Goal: Information Seeking & Learning: Check status

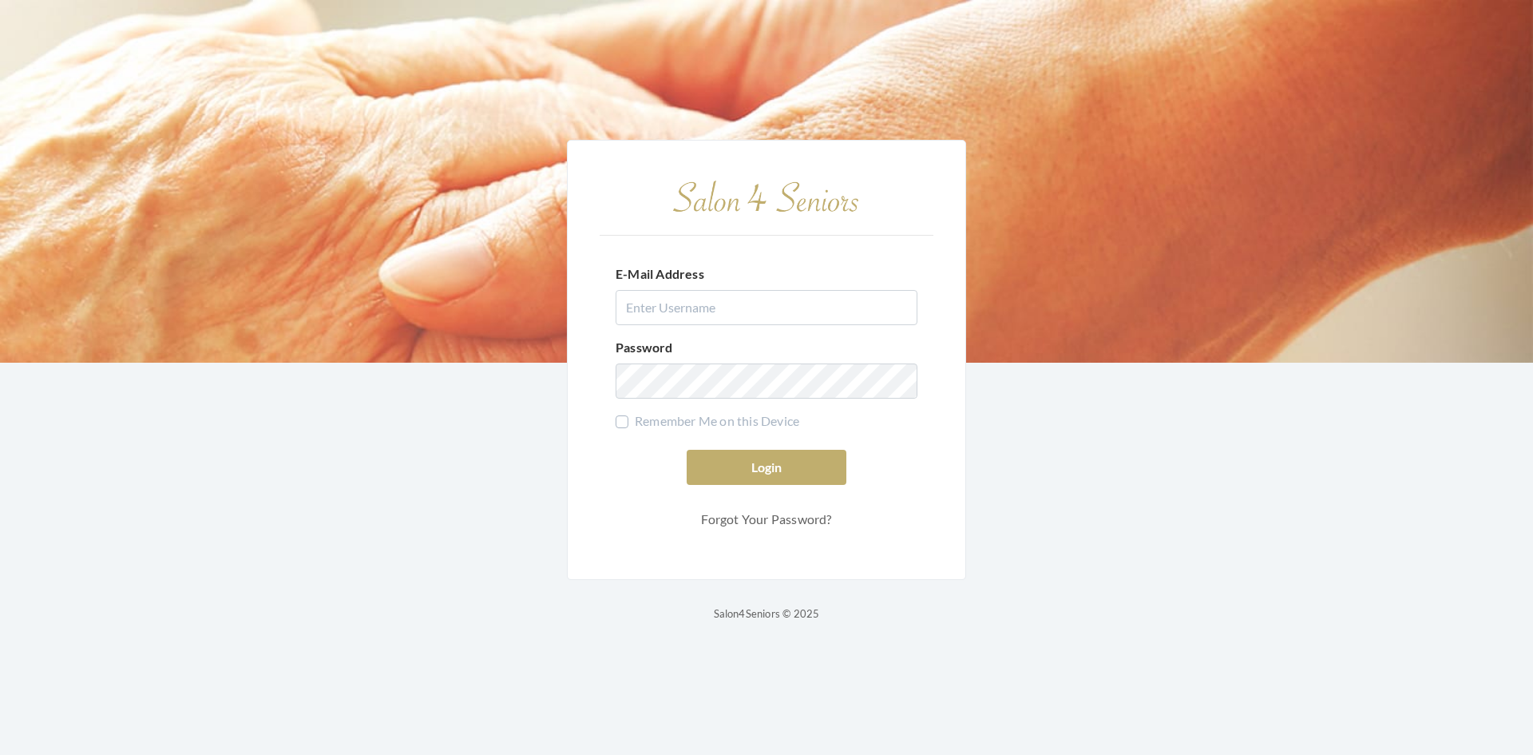
type input "nat.thompson@savvyotter.com"
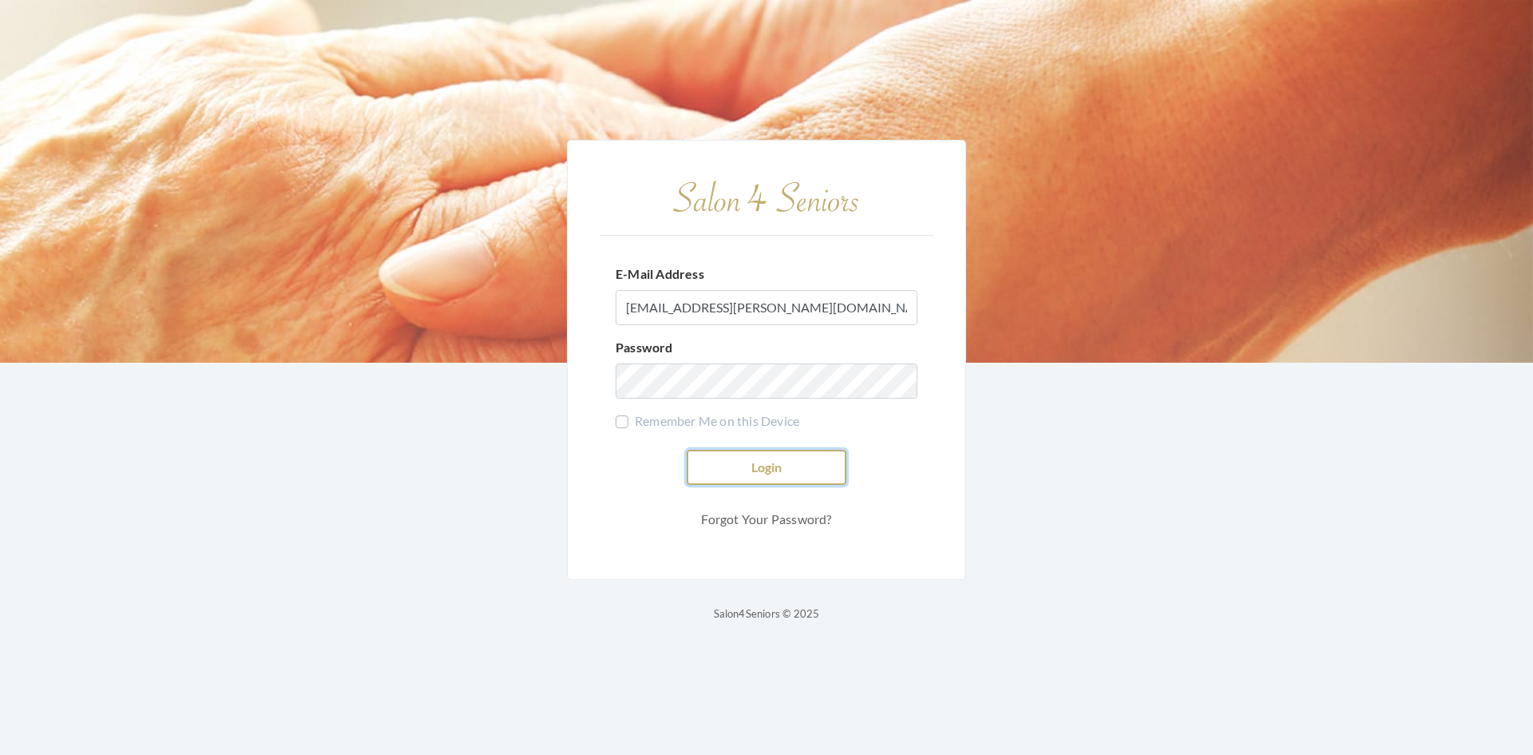
click at [829, 463] on button "Login" at bounding box center [767, 467] width 160 height 35
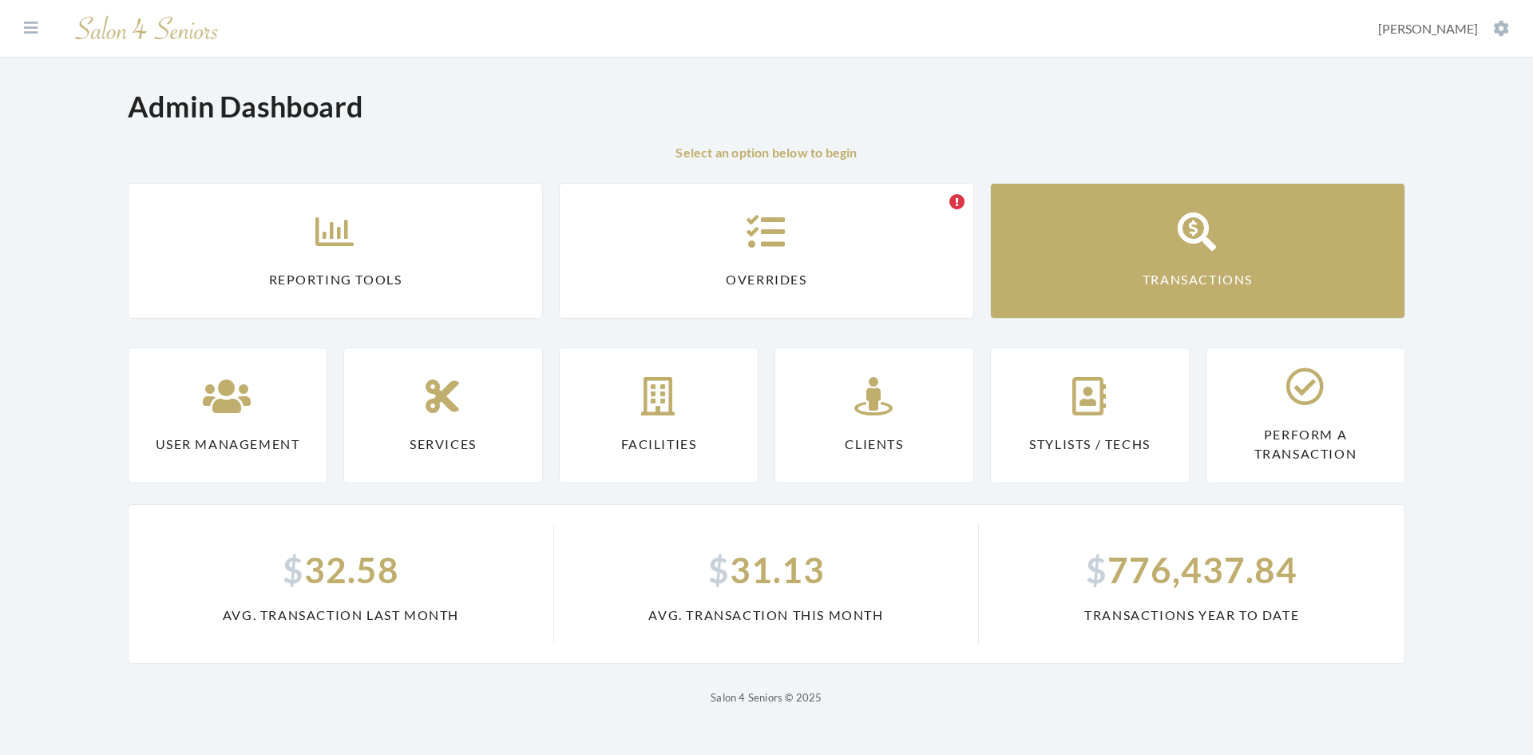
click at [1125, 252] on link "Transactions" at bounding box center [1197, 251] width 415 height 136
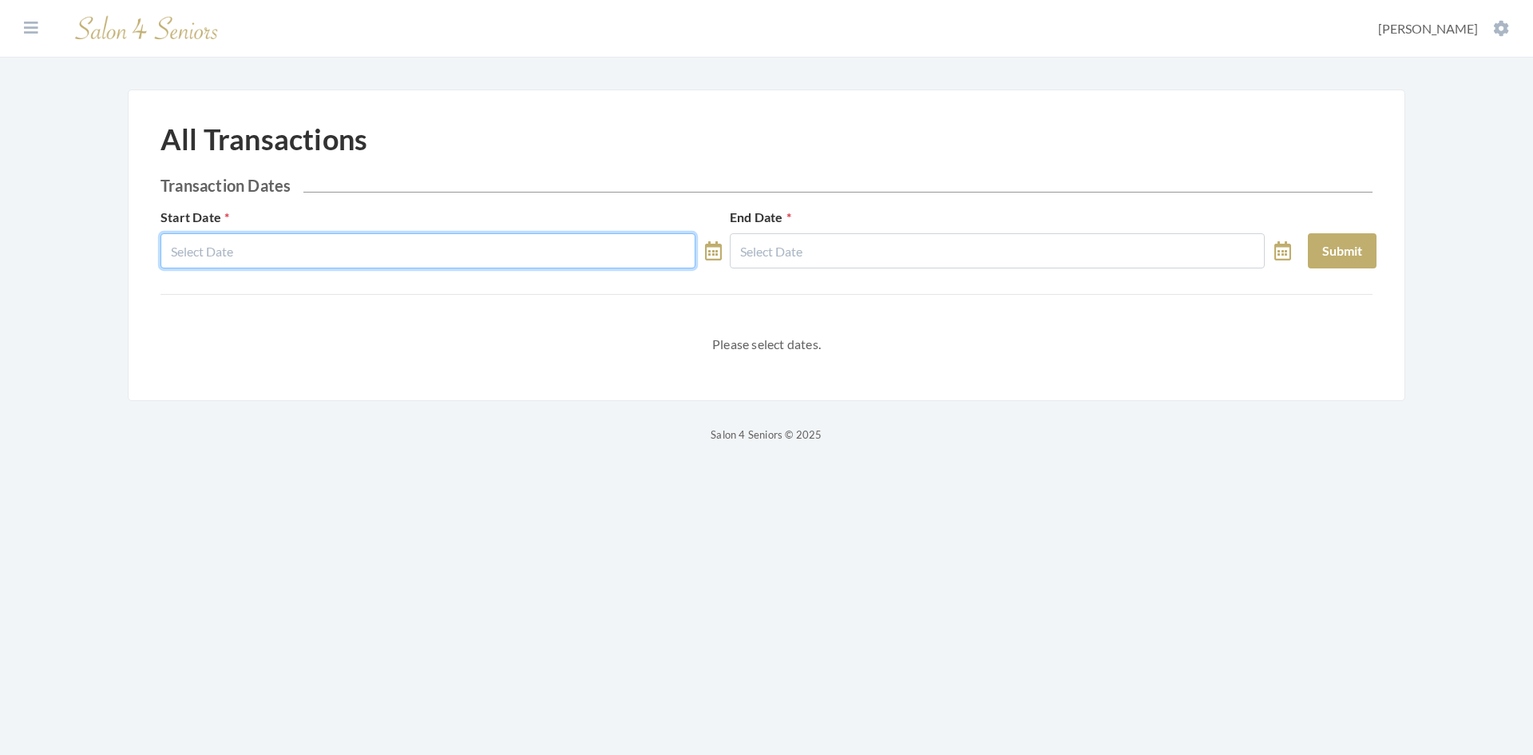
click at [420, 255] on input "text" at bounding box center [428, 250] width 535 height 35
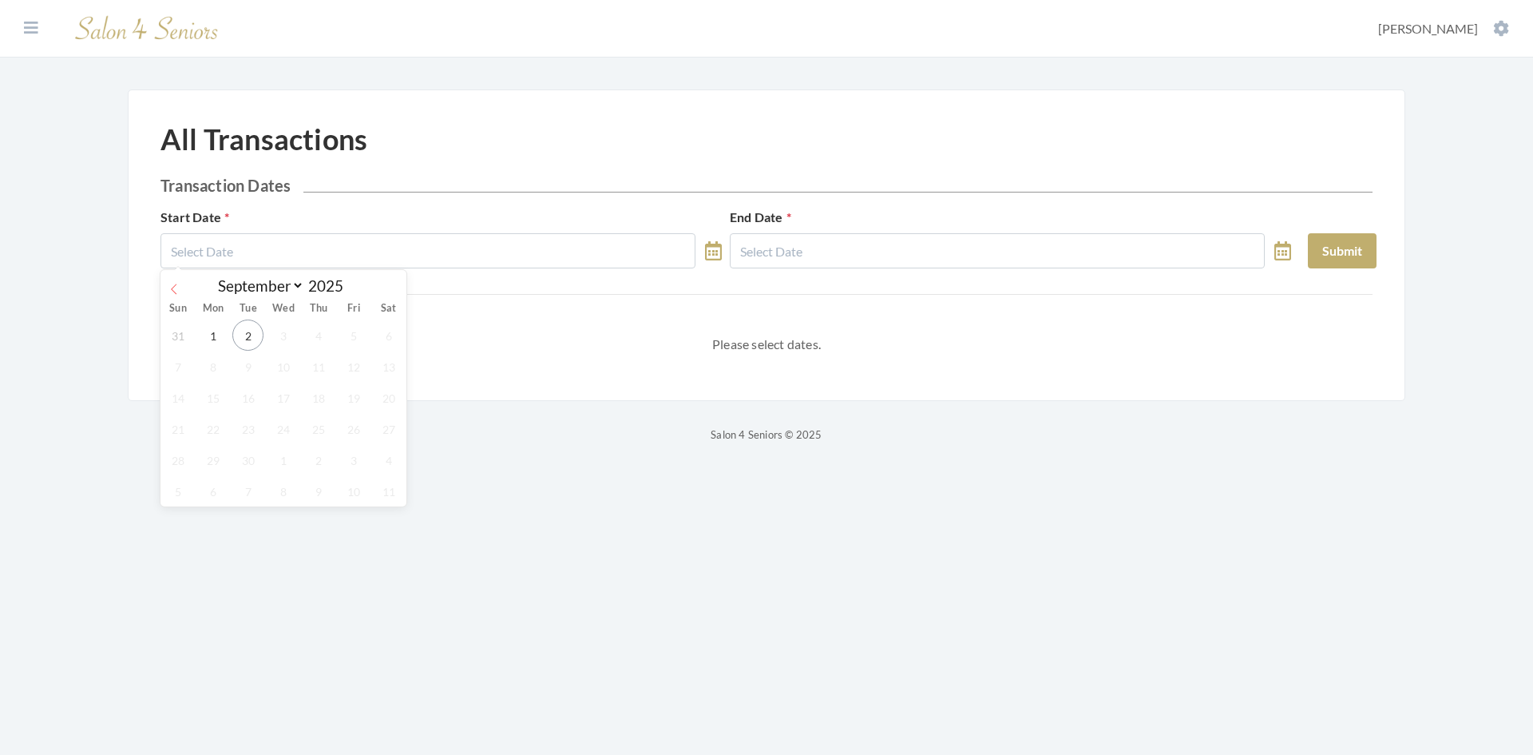
click at [165, 282] on span at bounding box center [174, 283] width 27 height 27
select select "7"
click at [350, 329] on span "1" at bounding box center [353, 334] width 31 height 31
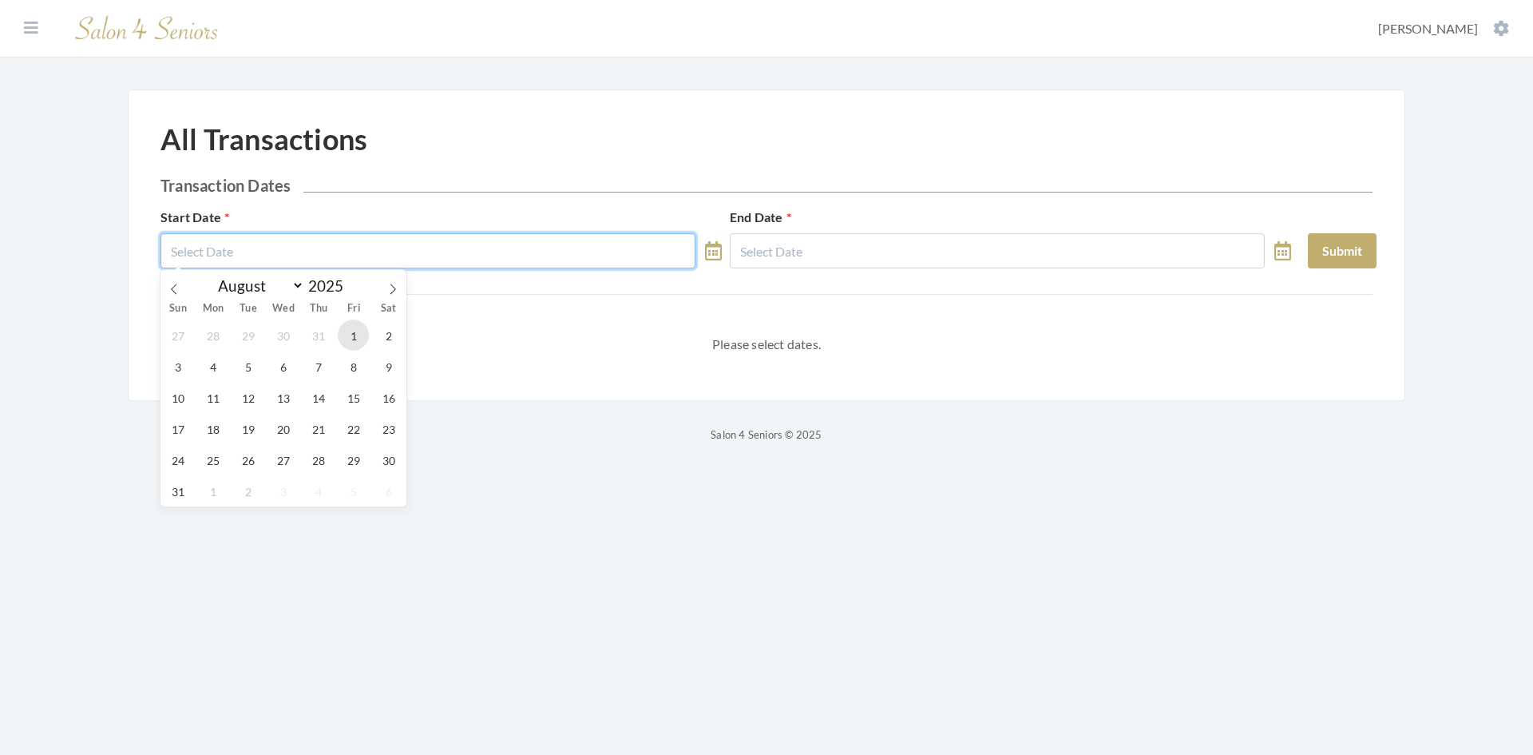
type input "08/01/2025"
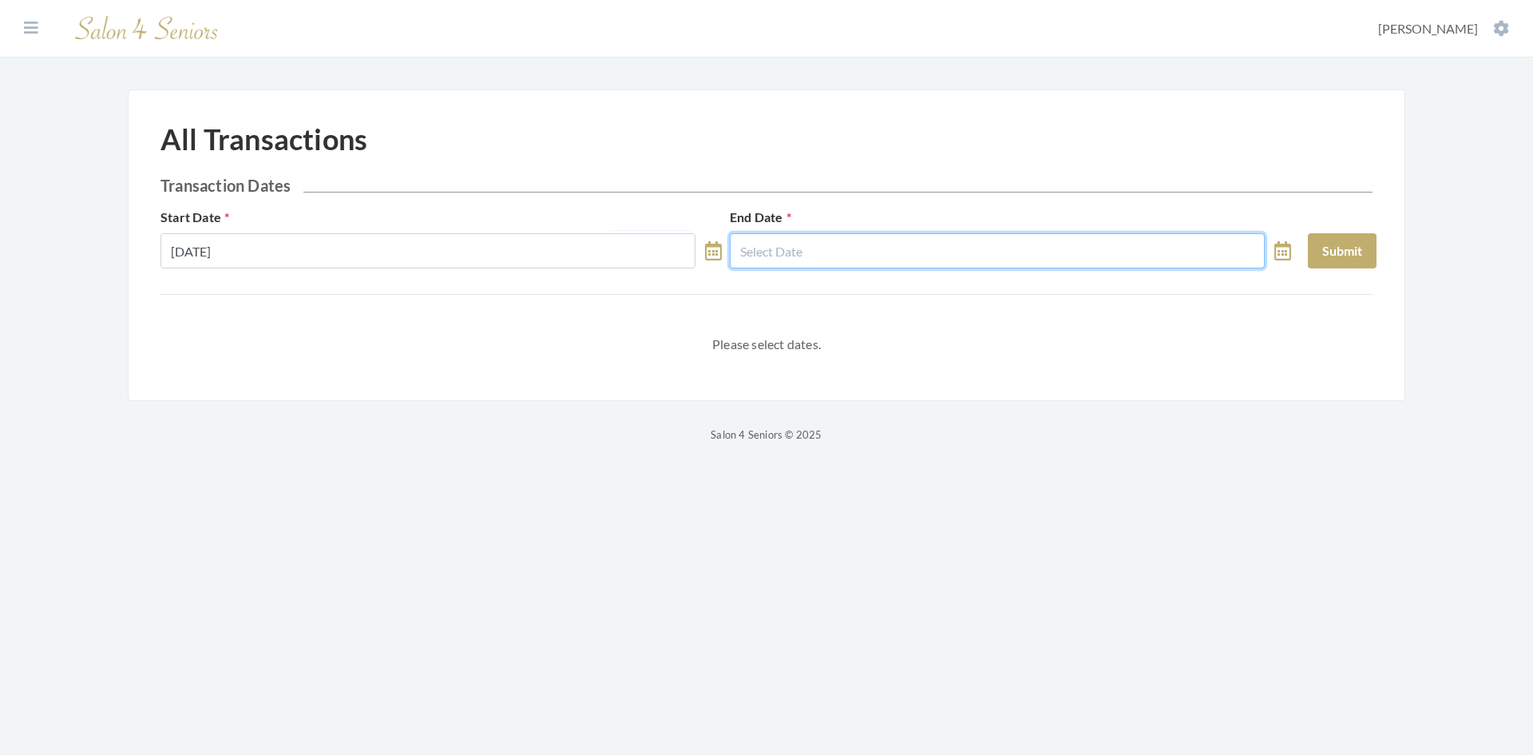
click at [763, 252] on input "text" at bounding box center [997, 250] width 535 height 35
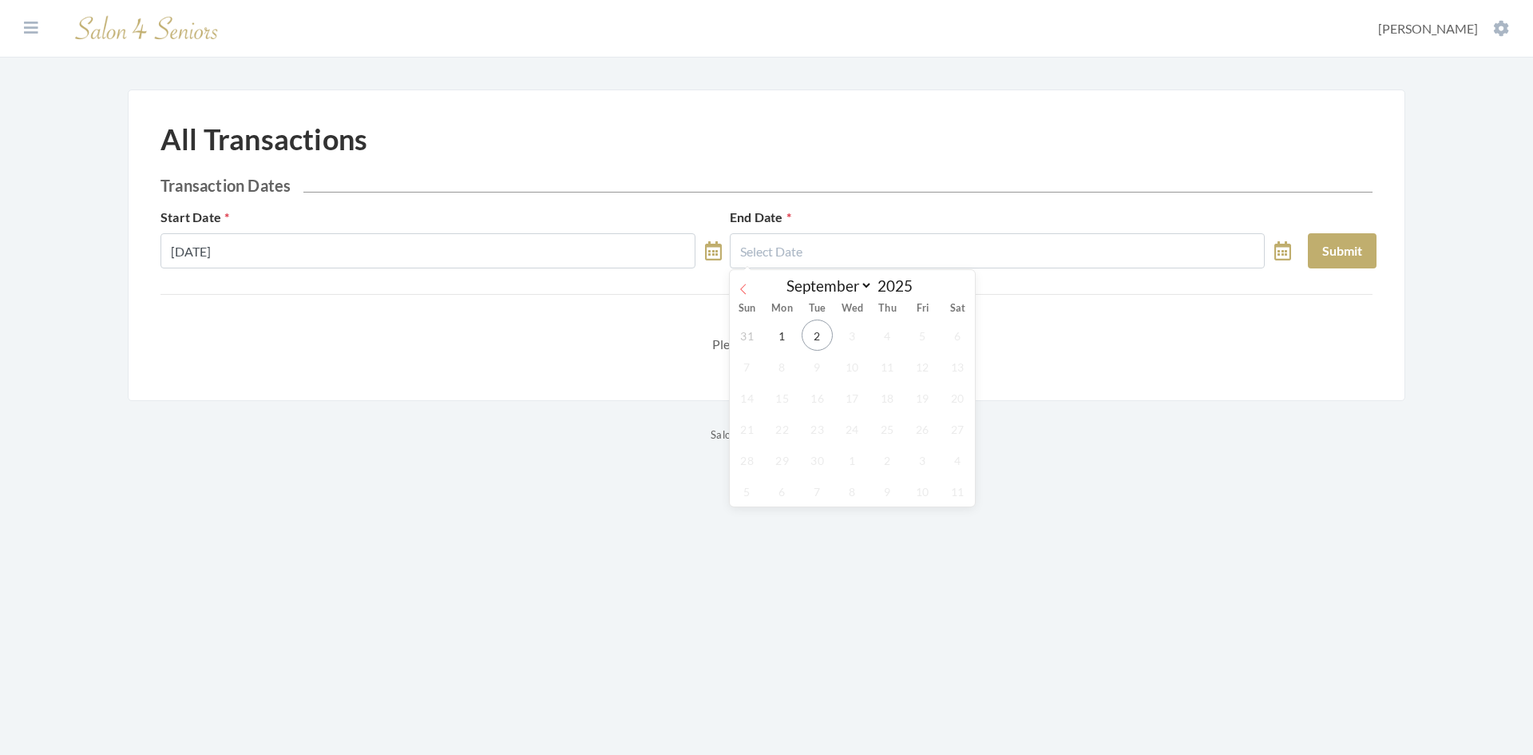
click at [743, 287] on icon at bounding box center [743, 288] width 6 height 10
select select "7"
click at [753, 488] on span "31" at bounding box center [746, 490] width 31 height 31
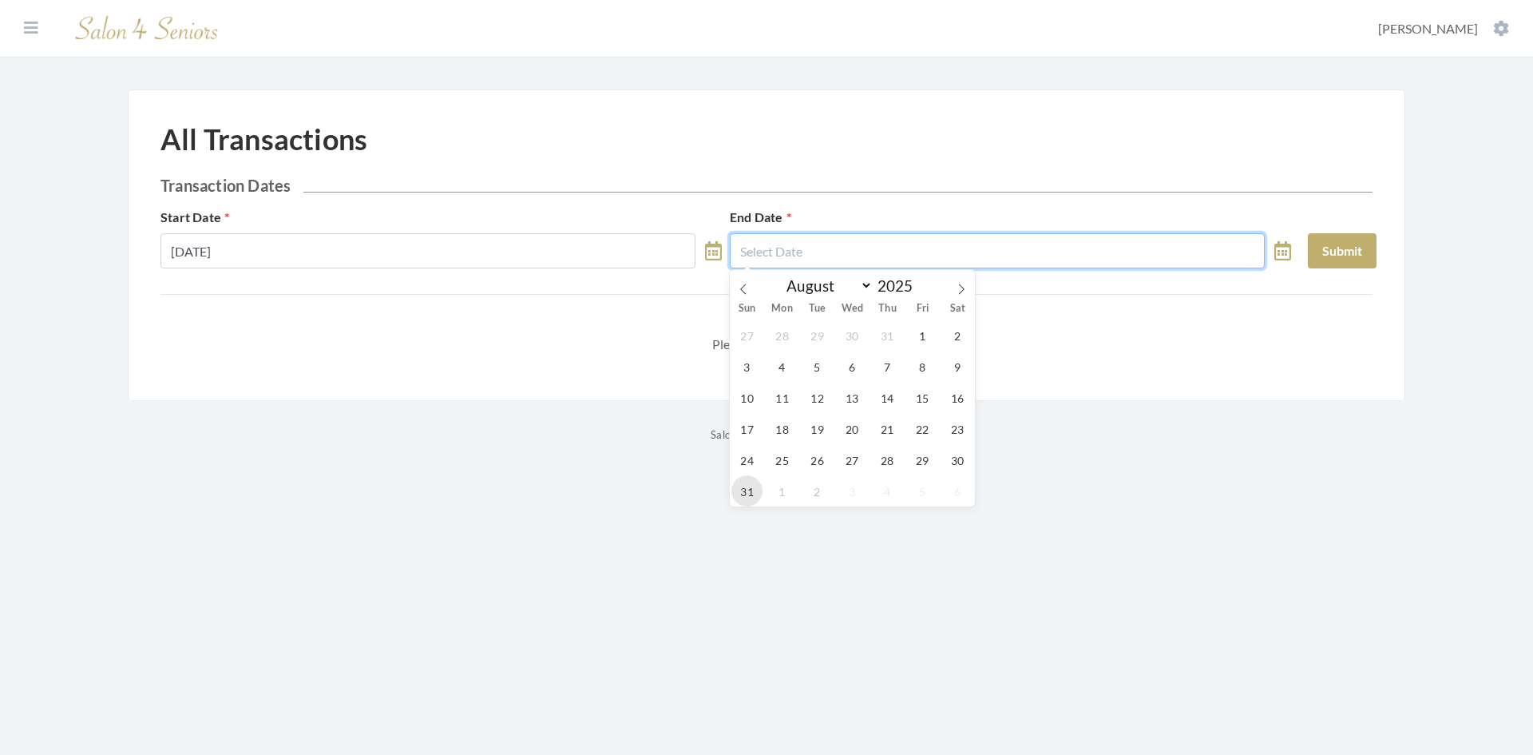
type input "08/31/2025"
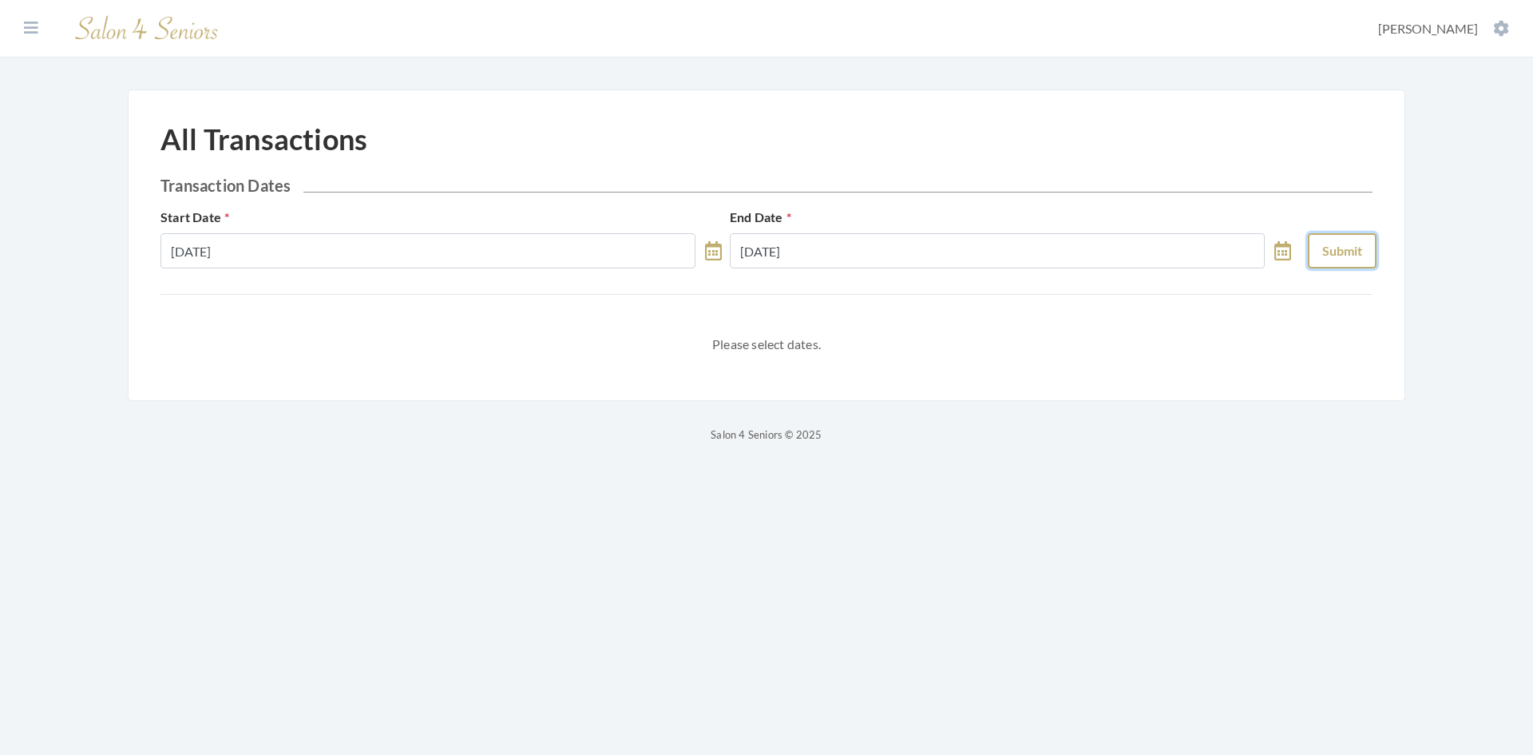
click at [1324, 257] on button "Submit" at bounding box center [1342, 250] width 69 height 35
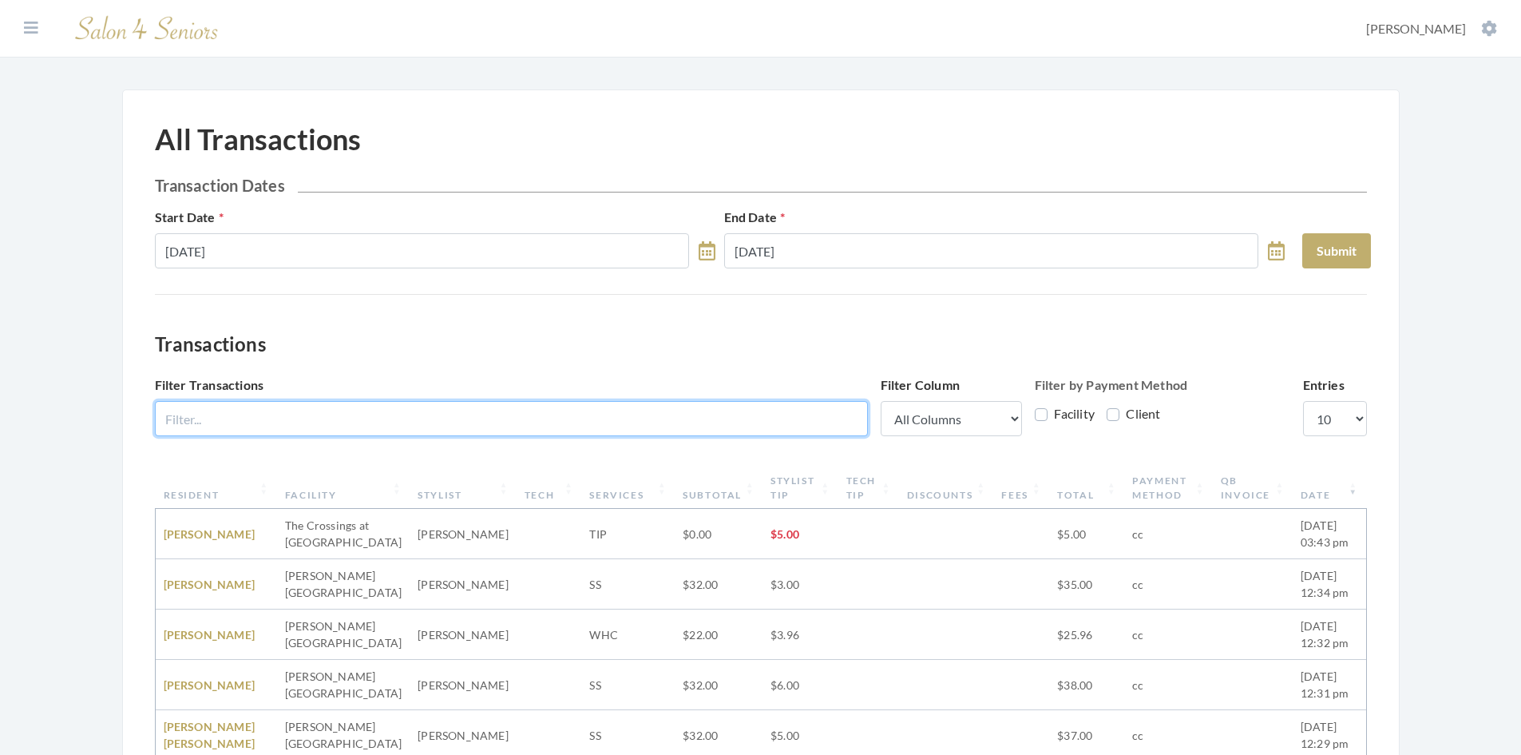
click at [574, 419] on input "Filter Transactions" at bounding box center [511, 418] width 713 height 35
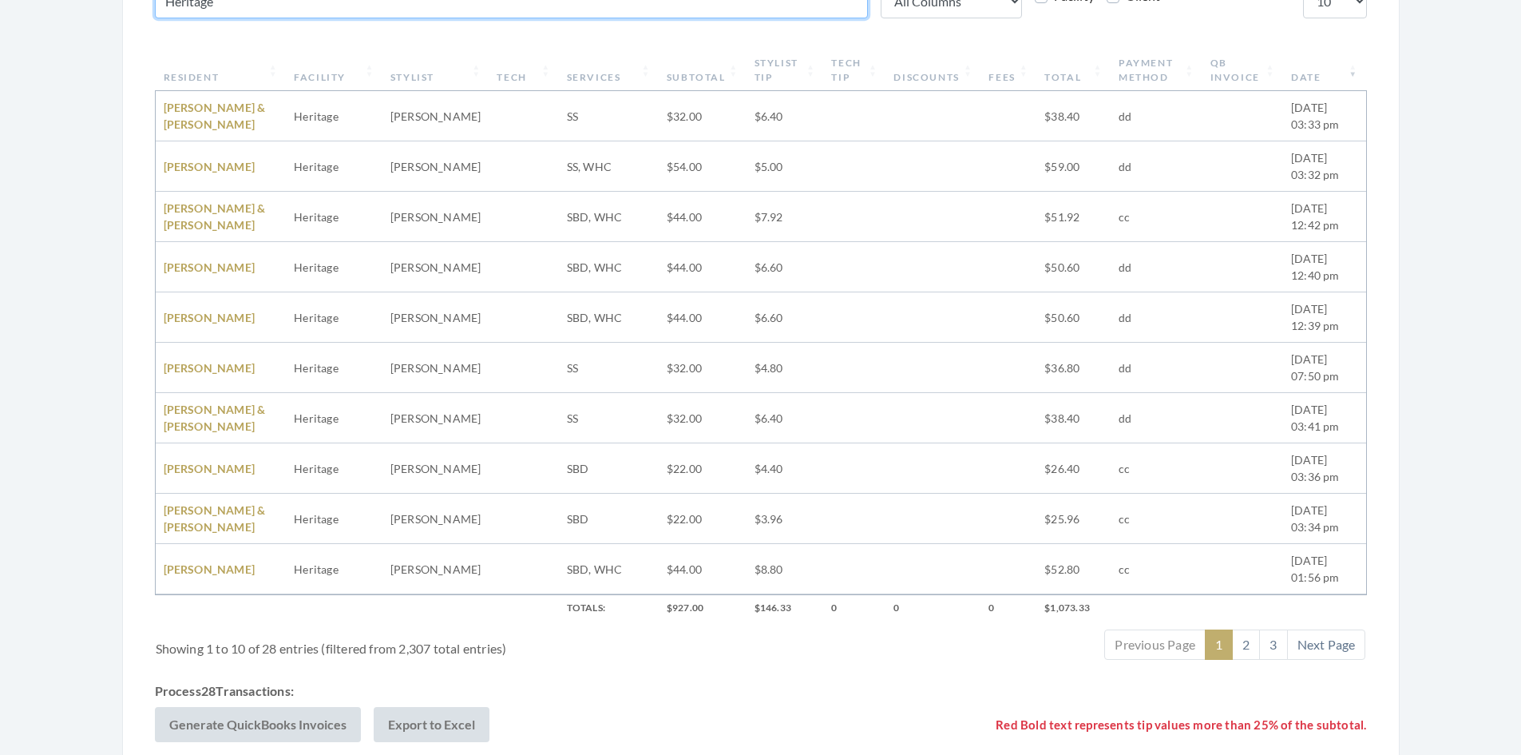
scroll to position [479, 0]
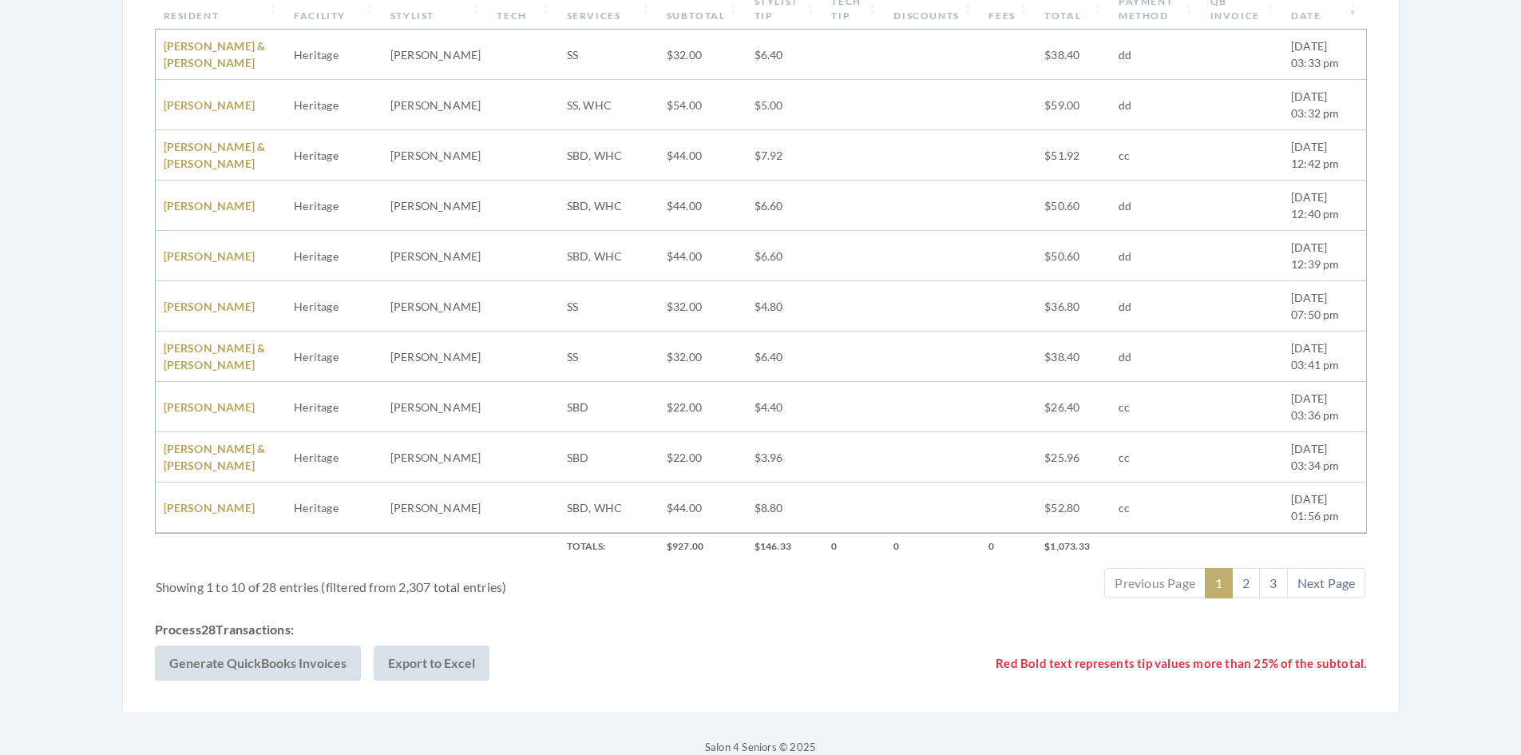
type input "Heritage"
click at [541, 580] on div "Showing 1 to 10 of 28 entries (filtered from 2,307 total entries)" at bounding box center [408, 581] width 505 height 30
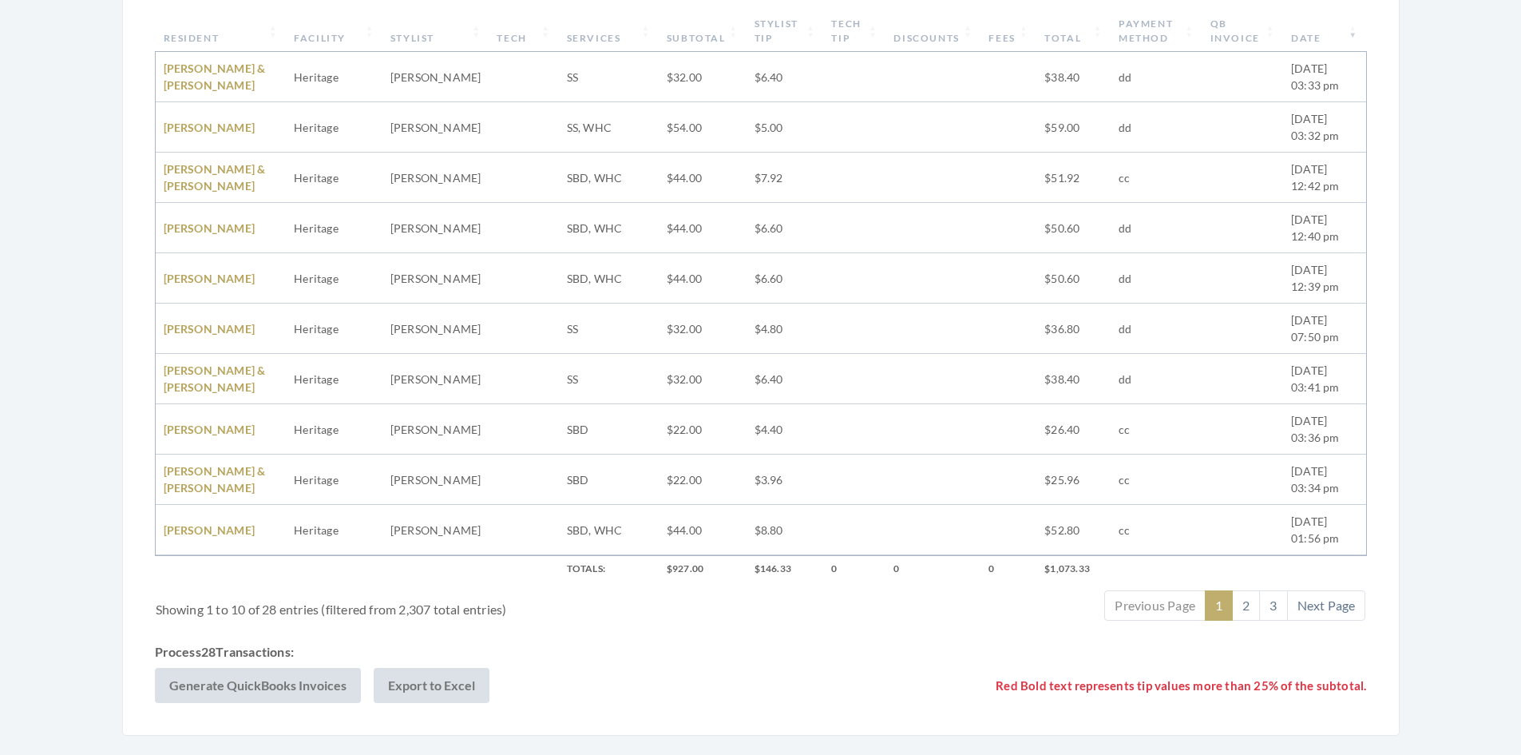
scroll to position [505, 0]
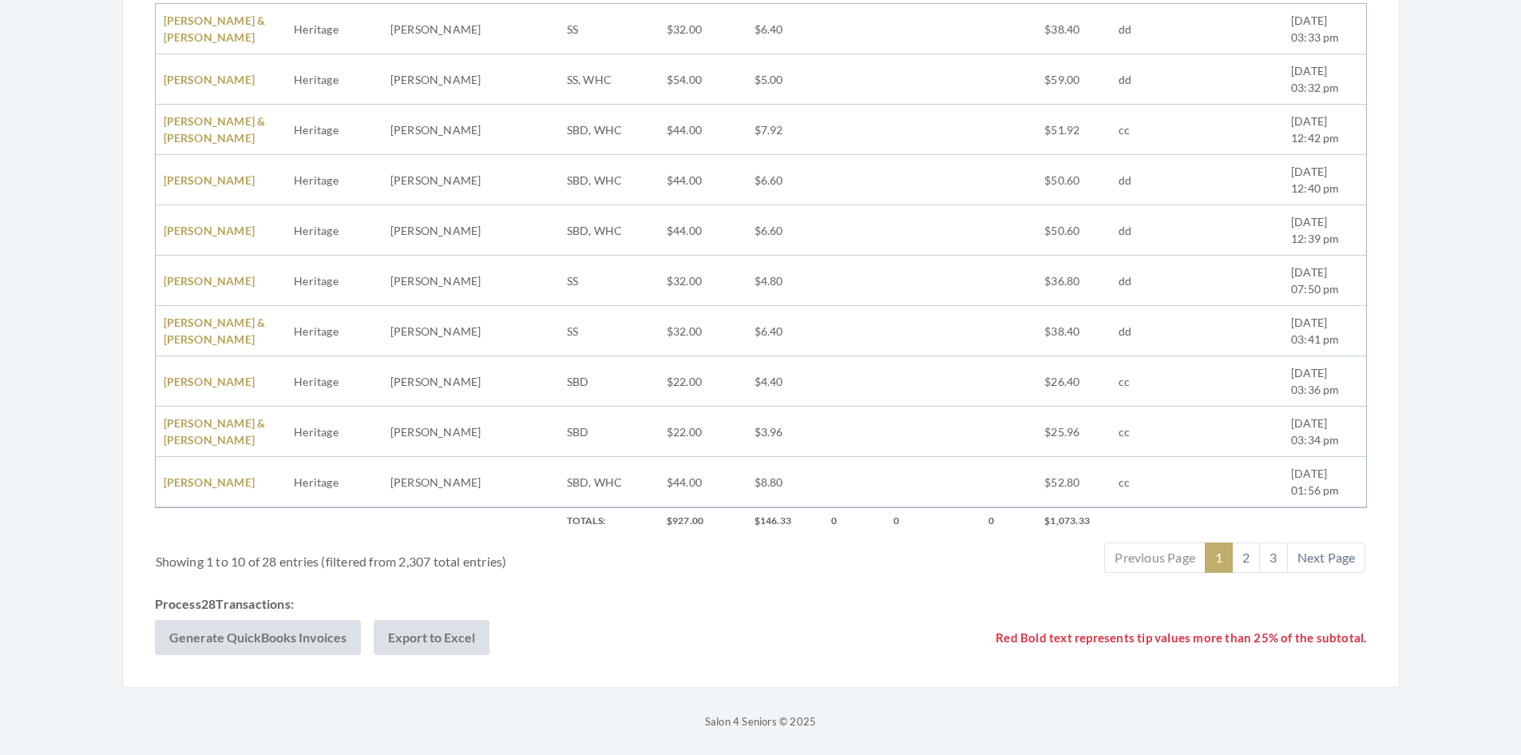
click at [922, 573] on div "Previous Page 1 2 3 Next Page" at bounding box center [1013, 558] width 706 height 34
click at [846, 553] on ul "Previous Page 1 2 3 Next Page" at bounding box center [1013, 557] width 706 height 30
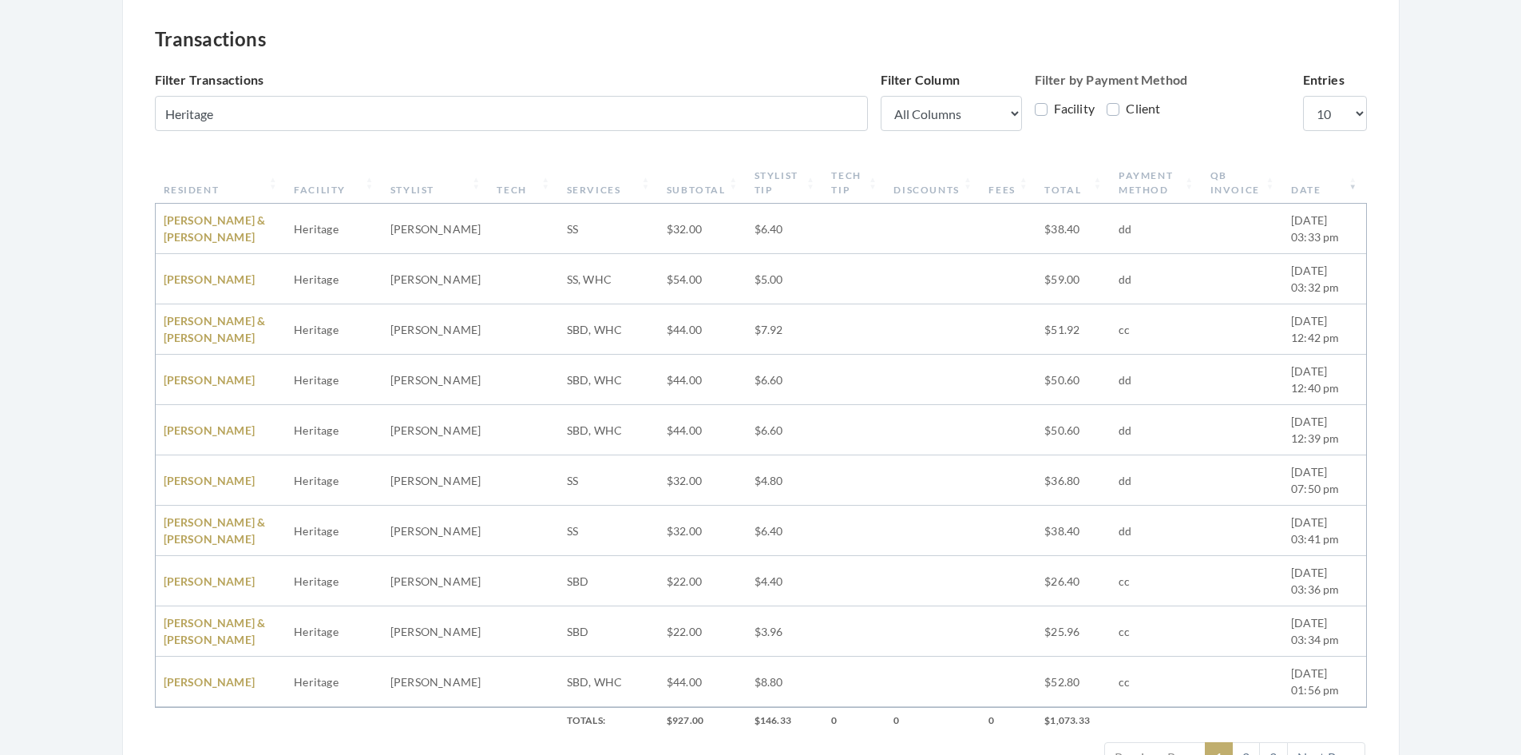
scroll to position [185, 0]
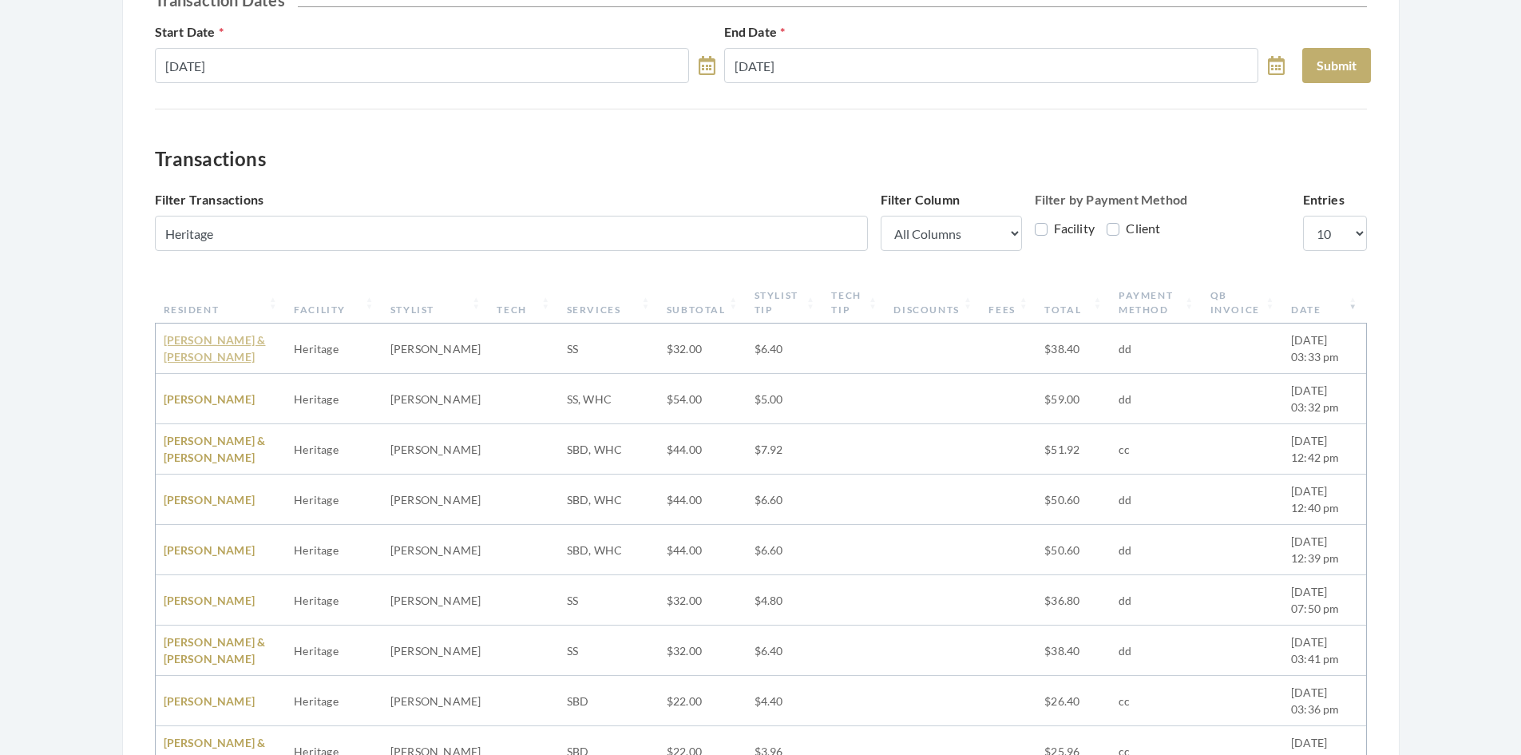
click at [217, 346] on link "BETTY & RAYMOND HUTCHISON" at bounding box center [215, 348] width 102 height 30
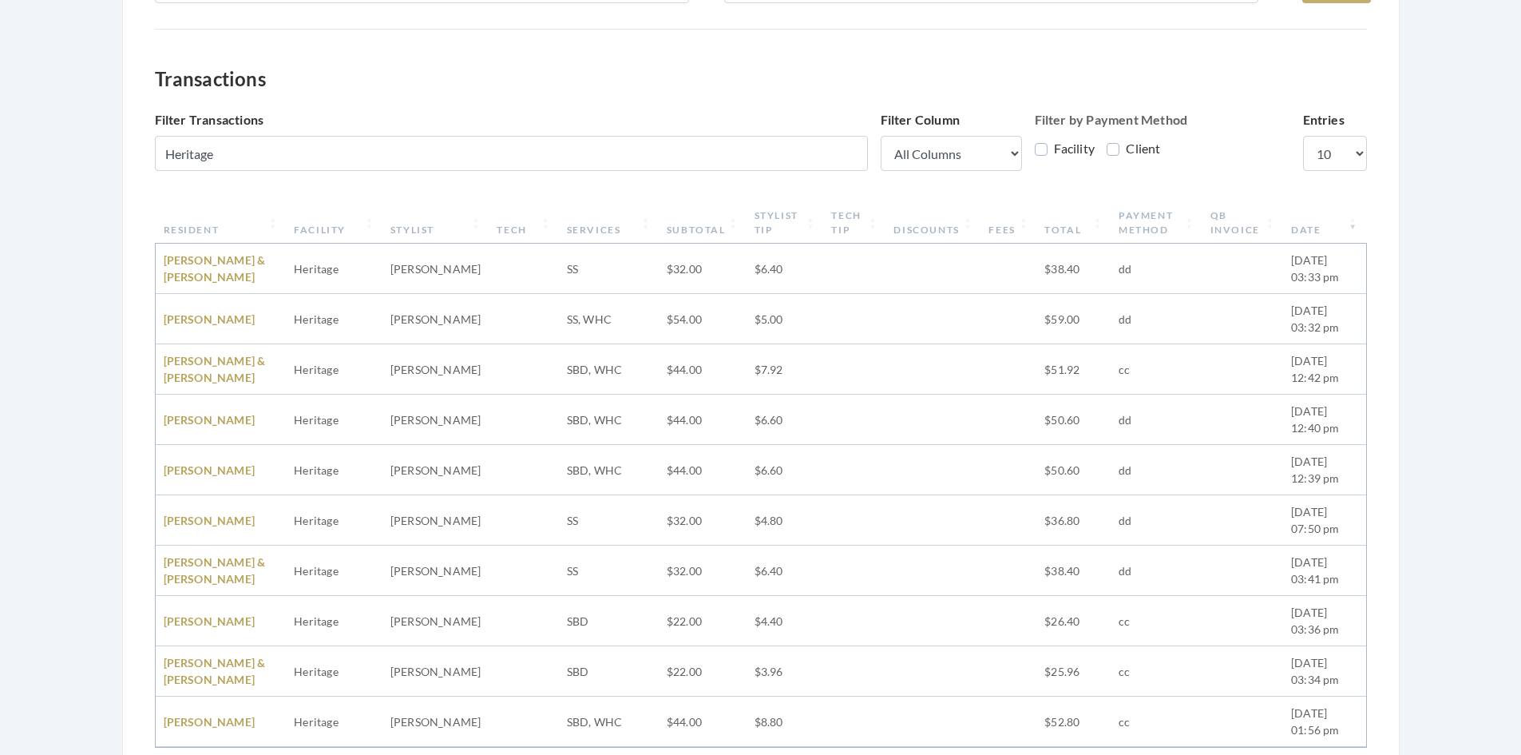
scroll to position [505, 0]
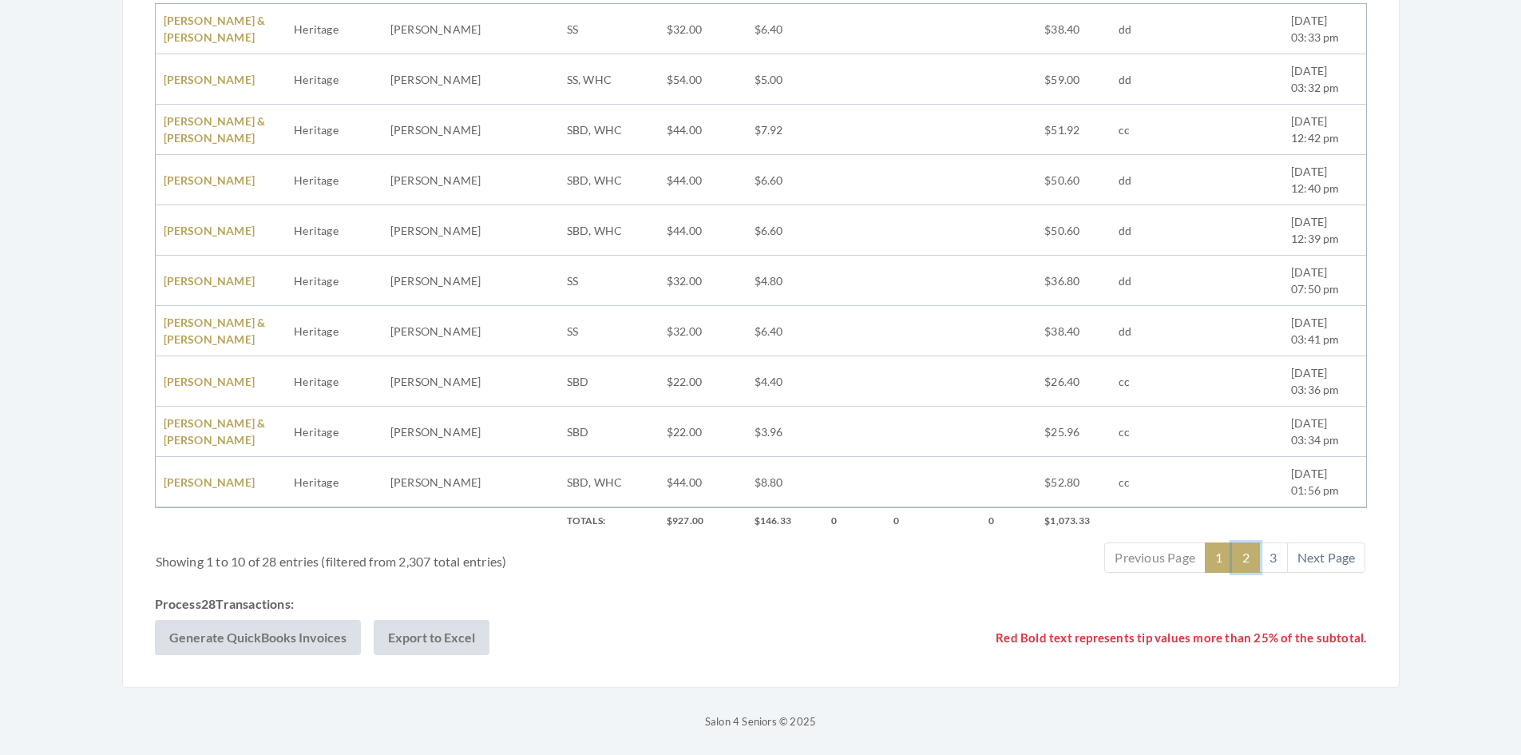
click at [1253, 563] on link "2" at bounding box center [1246, 557] width 28 height 30
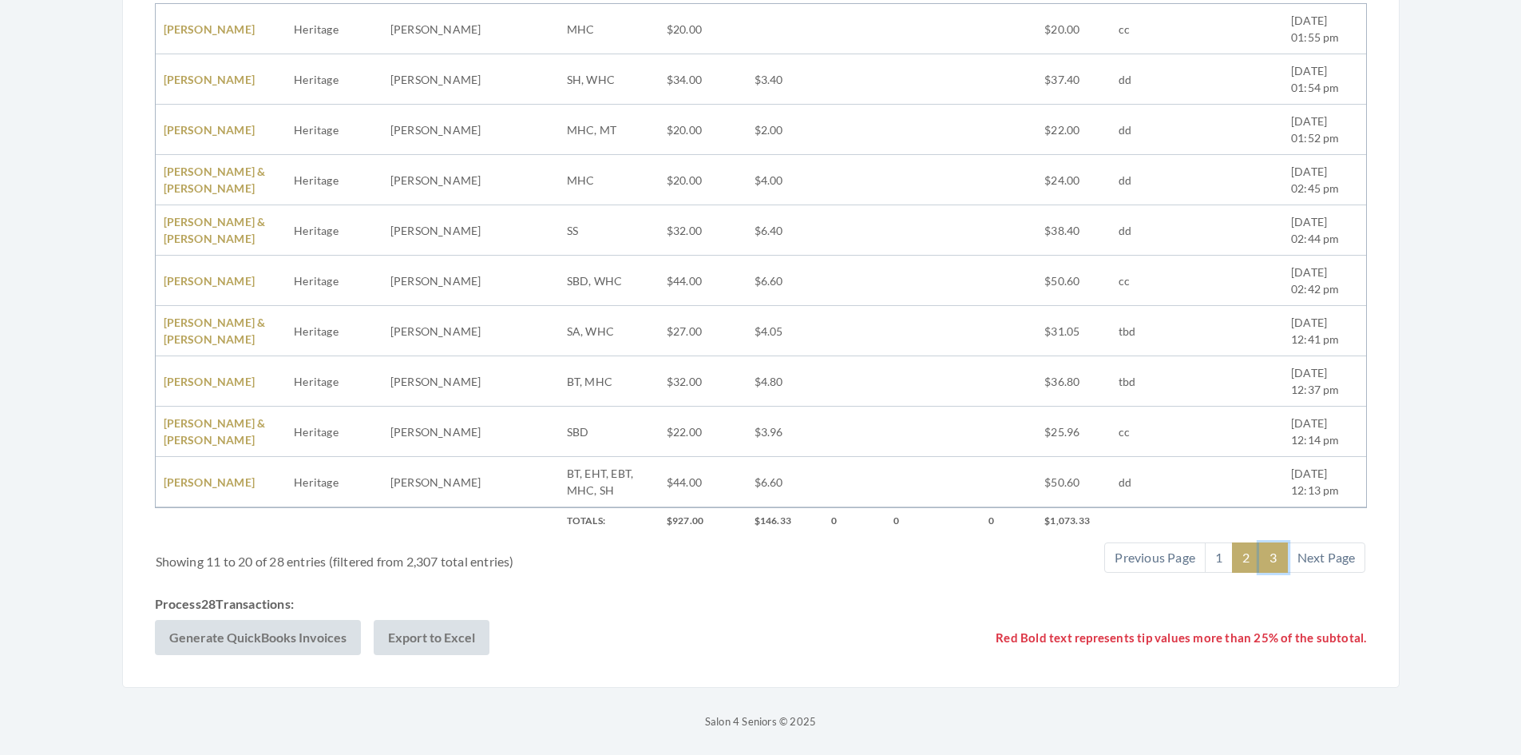
click at [1269, 560] on link "3" at bounding box center [1273, 557] width 28 height 30
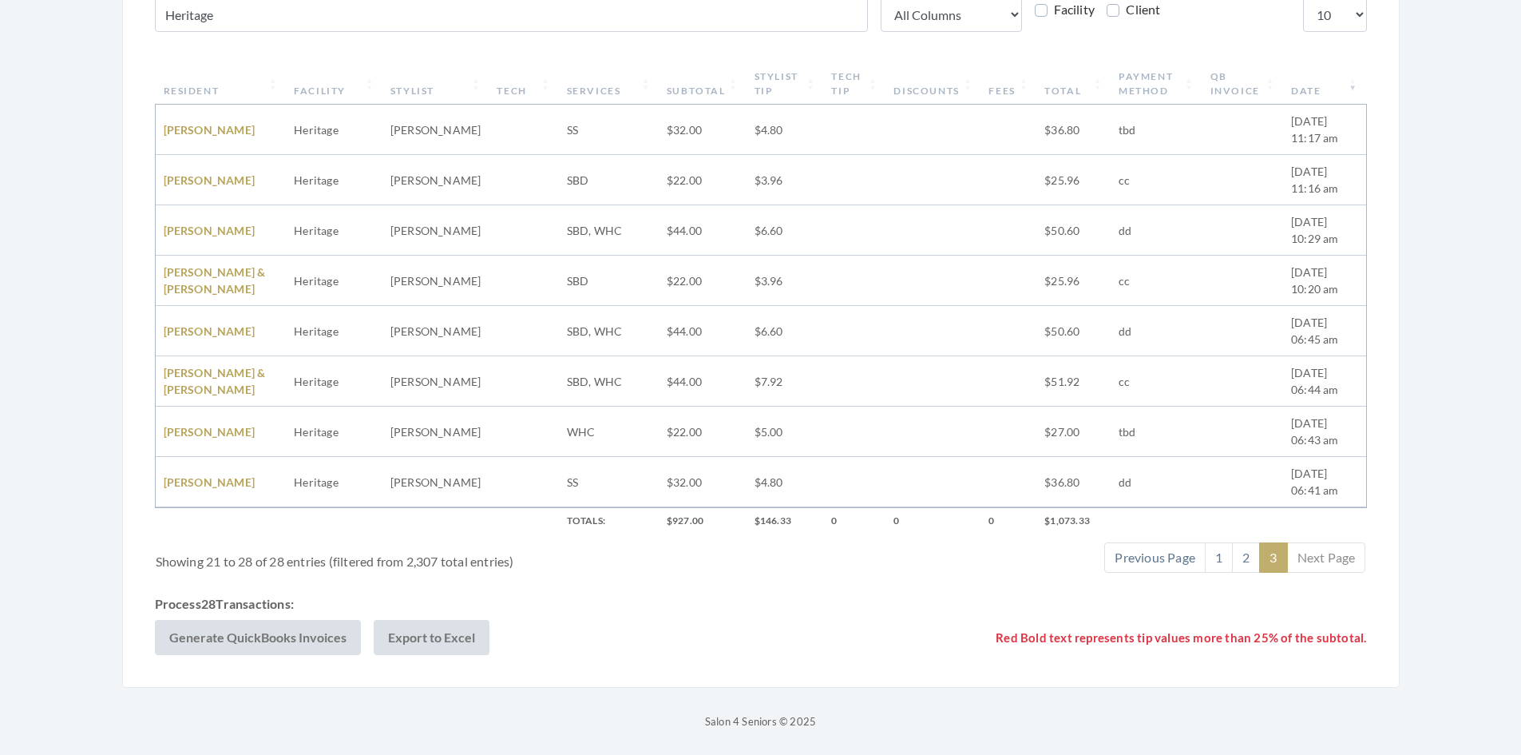
scroll to position [404, 0]
click at [1215, 554] on link "1" at bounding box center [1219, 557] width 28 height 30
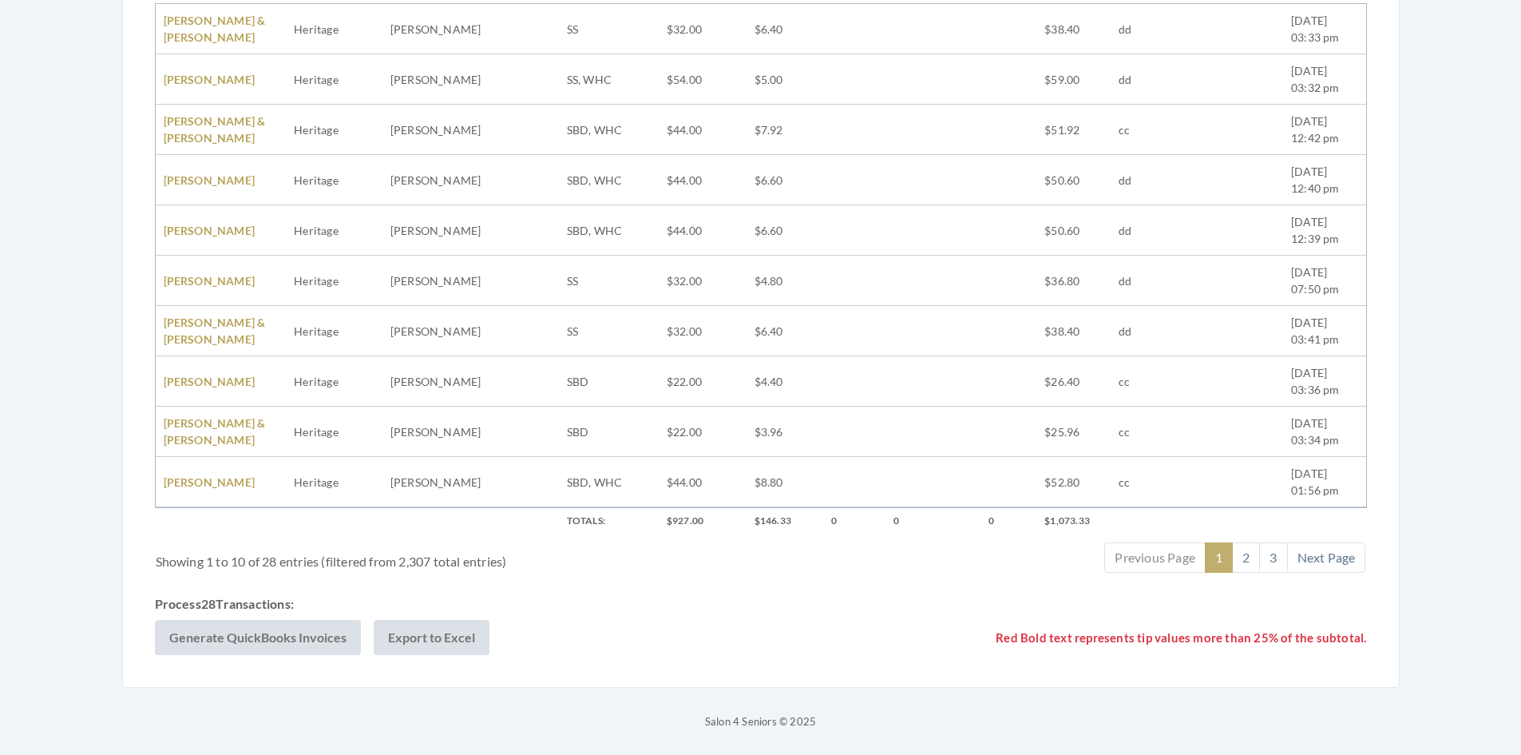
scroll to position [265, 0]
